Goal: Navigation & Orientation: Go to known website

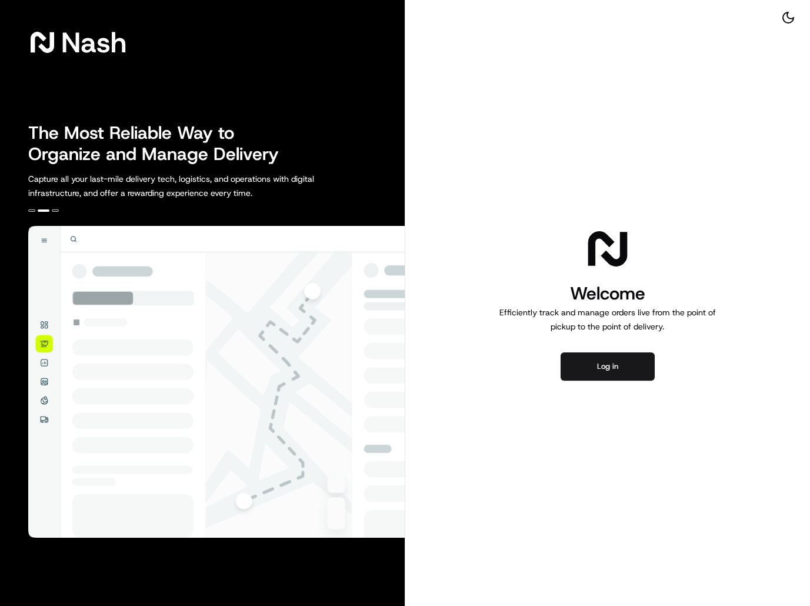
click at [733, 66] on div "Welcome Efficiently track and manage orders live from the point of pickup to th…" at bounding box center [607, 303] width 405 height 606
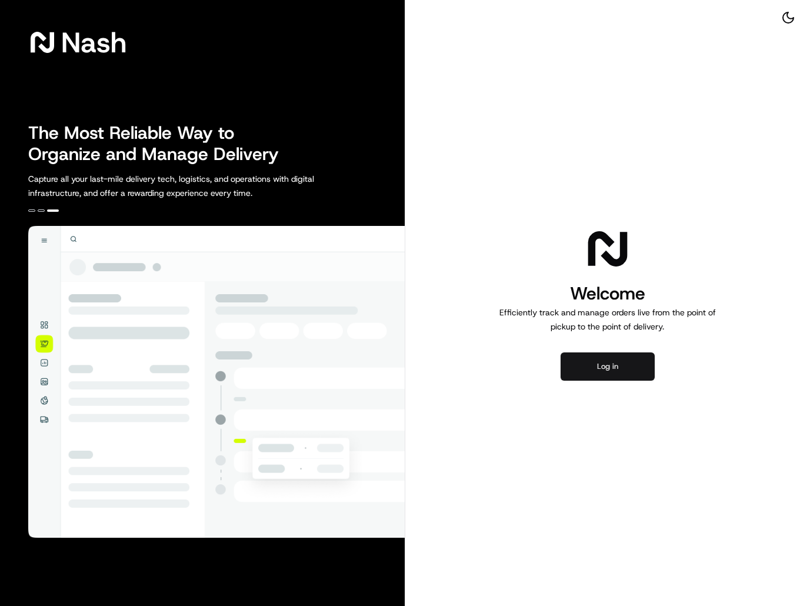
click at [631, 356] on button "Log in" at bounding box center [607, 366] width 94 height 28
